Goal: Task Accomplishment & Management: Manage account settings

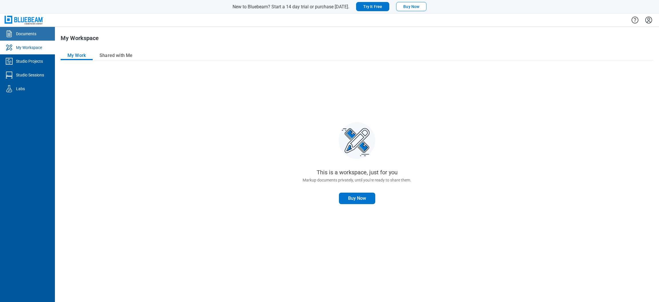
click at [31, 35] on div "Documents" at bounding box center [26, 34] width 20 height 6
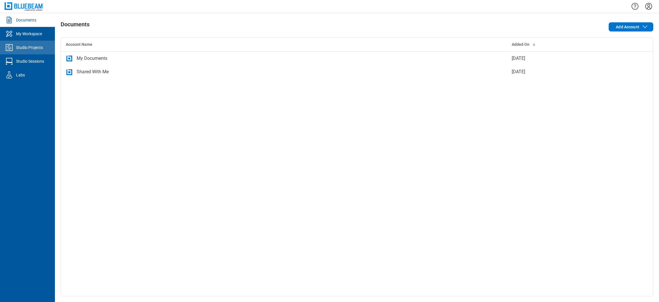
click at [33, 48] on div "Studio Projects" at bounding box center [29, 48] width 27 height 6
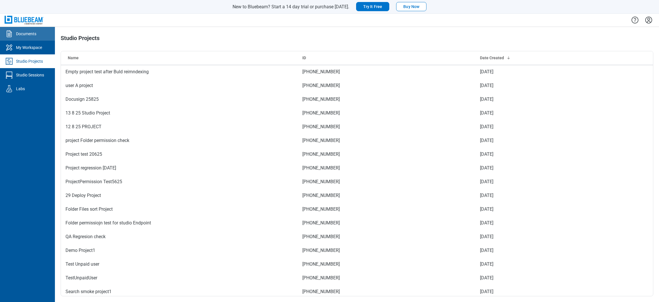
click at [19, 33] on div "Documents" at bounding box center [26, 34] width 20 height 6
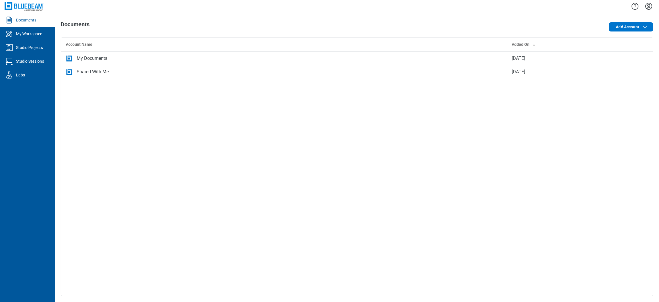
click at [649, 8] on icon "Settings" at bounding box center [648, 6] width 9 height 9
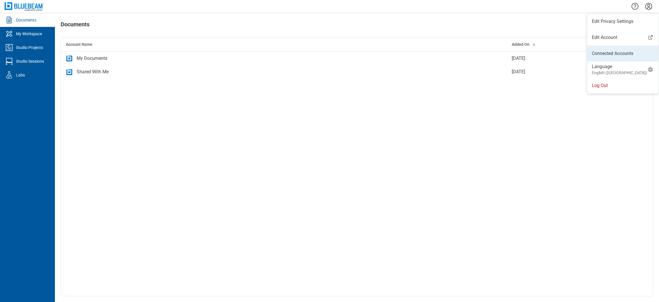
click at [614, 53] on link "Connected Accounts" at bounding box center [623, 53] width 62 height 7
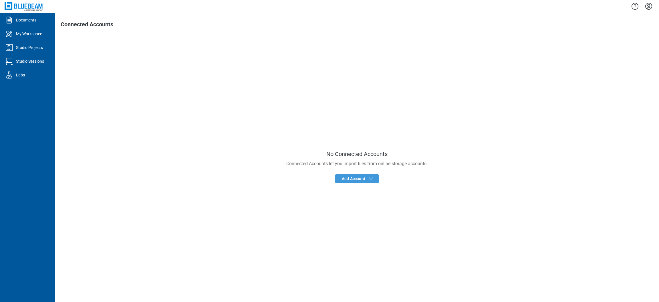
click at [356, 175] on div "No Connected Accounts Connected Accounts let you import files from online stora…" at bounding box center [357, 166] width 593 height 259
click at [356, 177] on span "Add Account" at bounding box center [353, 179] width 23 height 6
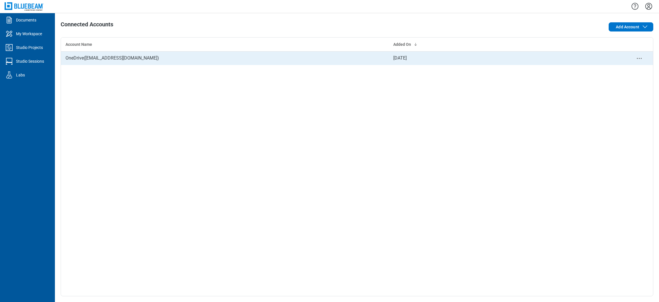
click at [94, 60] on td "OneDrive ( veeraeshwar@gmail.com )" at bounding box center [225, 58] width 328 height 14
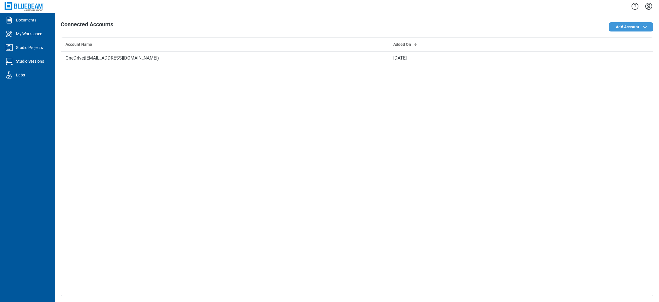
click at [619, 30] on span "Add Account" at bounding box center [632, 26] width 33 height 7
click at [629, 23] on button "Add Account" at bounding box center [631, 26] width 45 height 9
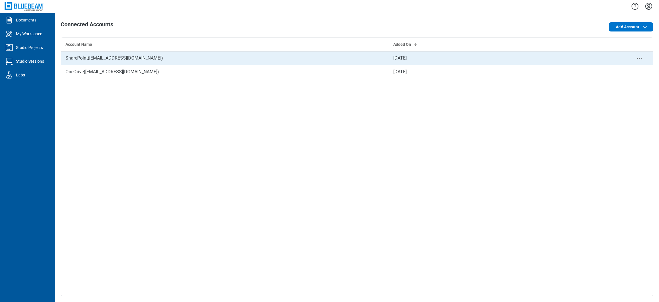
click at [109, 59] on td "SharePoint ( veeraeshwar@gmail.com )" at bounding box center [225, 58] width 328 height 14
click at [108, 57] on td "SharePoint ( veeraeshwar@gmail.com )" at bounding box center [225, 58] width 328 height 14
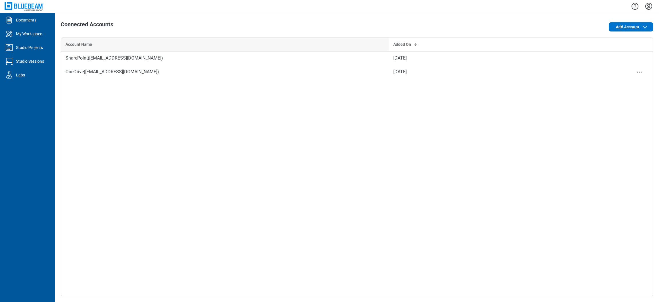
drag, startPoint x: 119, startPoint y: 70, endPoint x: 62, endPoint y: 41, distance: 63.6
click at [118, 71] on td "OneDrive ( veeraeshwar@gmail.com )" at bounding box center [225, 72] width 328 height 14
click at [46, 20] on link "Documents" at bounding box center [27, 20] width 55 height 14
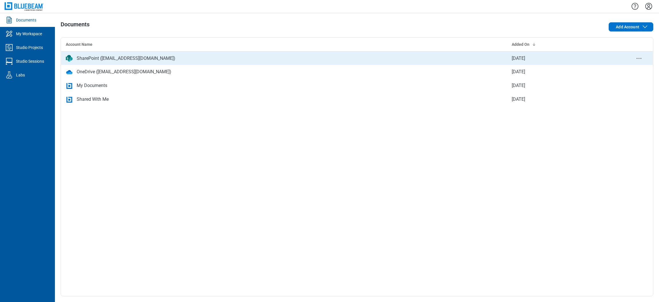
click at [106, 58] on div "SharePoint (veeraeshwar@gmail.com)" at bounding box center [126, 58] width 99 height 7
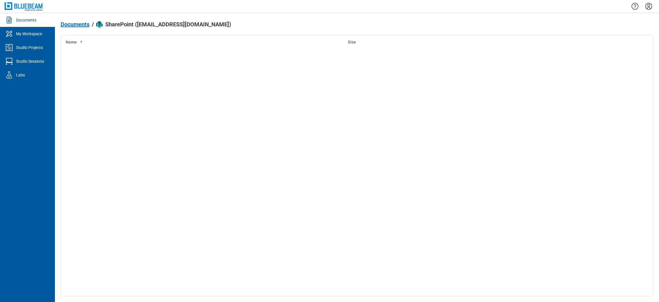
click at [93, 58] on div "Name Size" at bounding box center [357, 165] width 593 height 261
click at [79, 24] on span "Documents" at bounding box center [75, 24] width 29 height 6
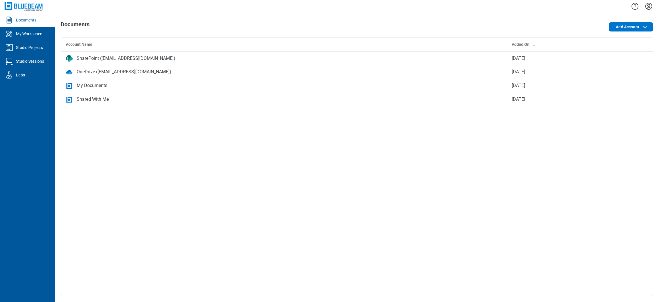
click at [648, 4] on icon "Settings" at bounding box center [648, 6] width 9 height 9
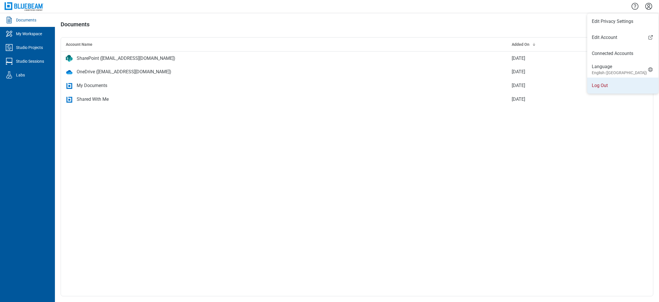
click at [599, 81] on li "Log Out" at bounding box center [623, 86] width 71 height 16
